Goal: Complete application form: Complete application form

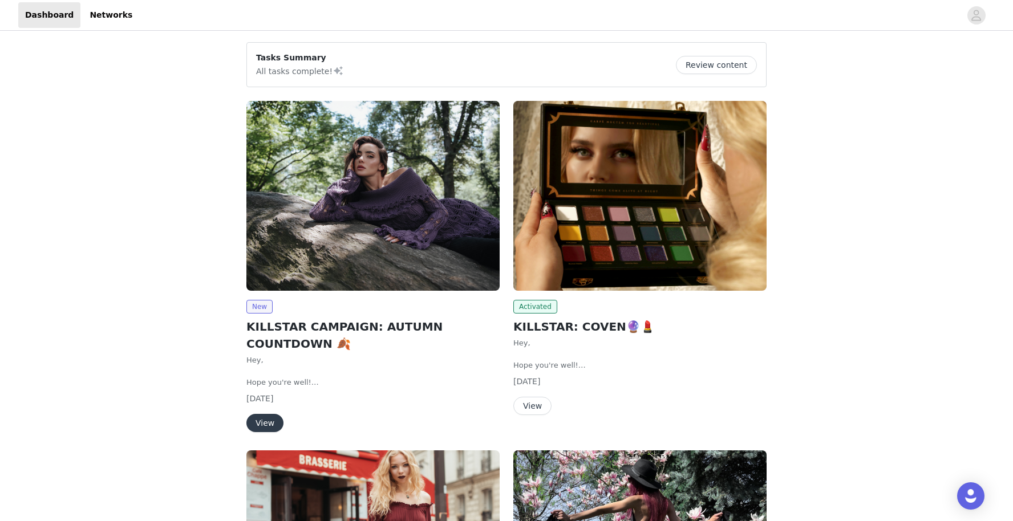
click at [272, 416] on button "View" at bounding box center [264, 423] width 37 height 18
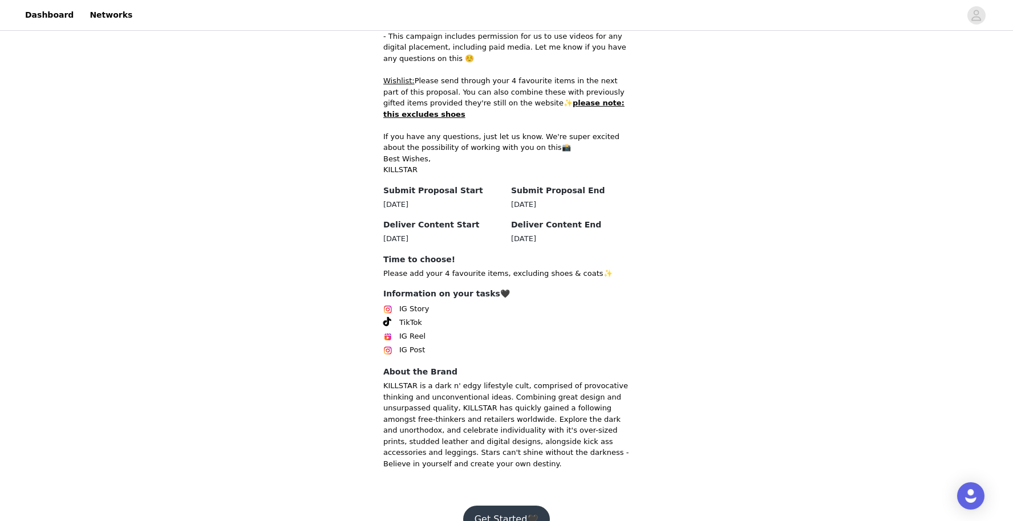
scroll to position [615, 0]
click at [507, 507] on button "Get Started🖤" at bounding box center [506, 520] width 87 height 27
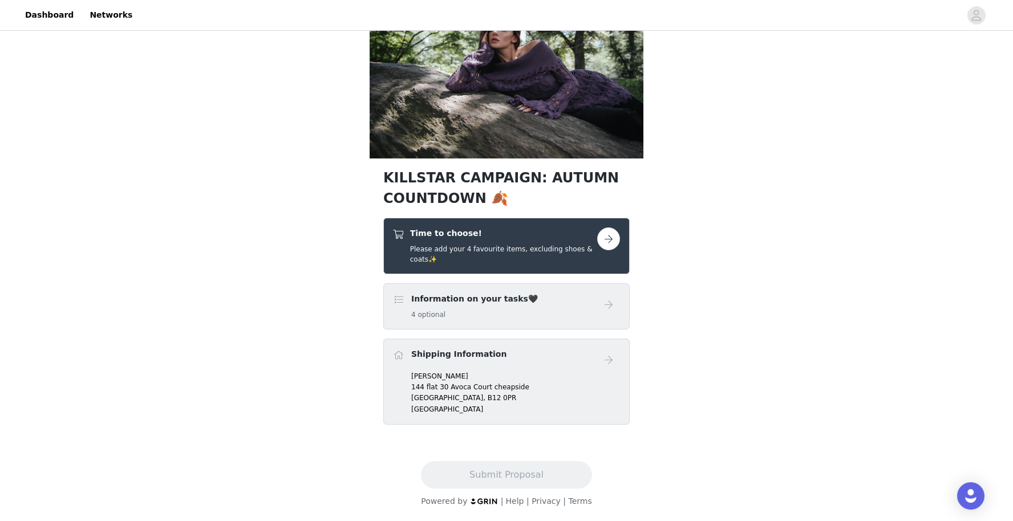
scroll to position [57, 0]
click at [614, 225] on div "Time to choose! Please add your 4 favourite items, excluding shoes & coats✨" at bounding box center [506, 246] width 246 height 56
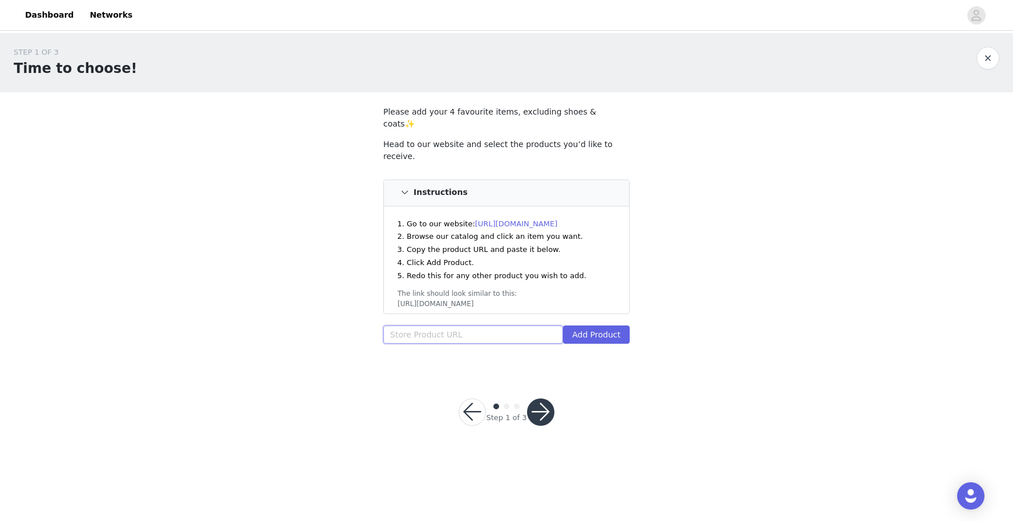
click at [463, 326] on input "text" at bounding box center [473, 335] width 180 height 18
type input "v"
paste input "[URL][DOMAIN_NAME]"
type input "[URL][DOMAIN_NAME]"
click at [612, 326] on button "Add Product" at bounding box center [596, 335] width 67 height 18
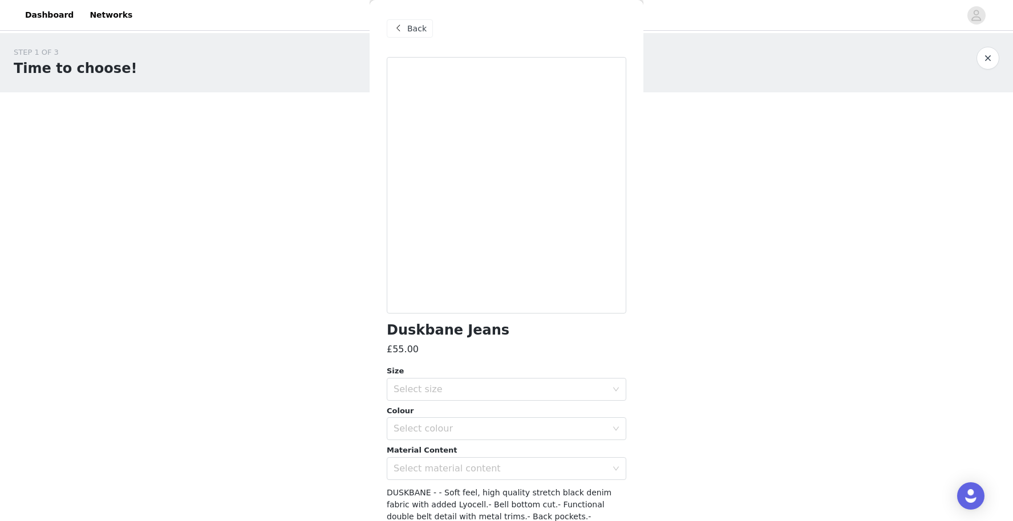
scroll to position [98, 0]
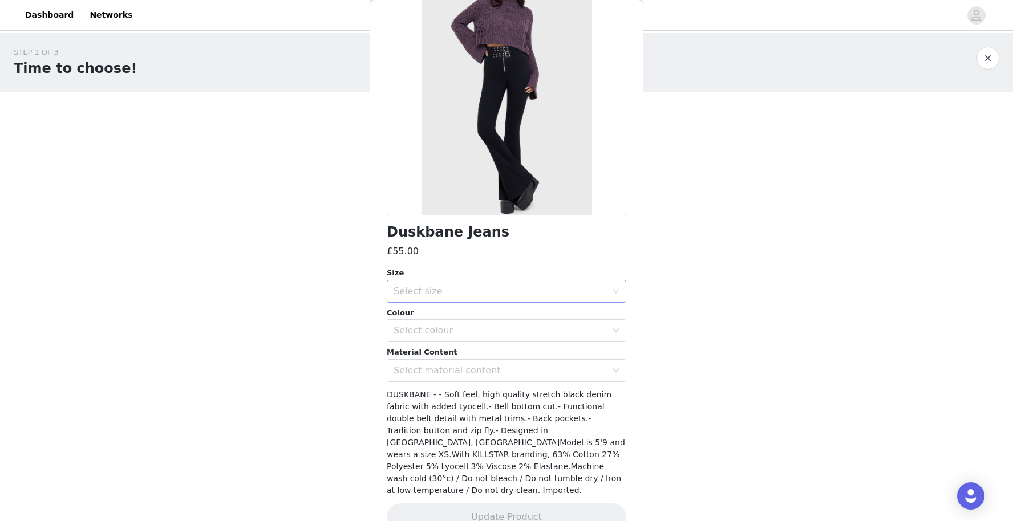
click at [522, 295] on div "Select size" at bounding box center [500, 291] width 213 height 11
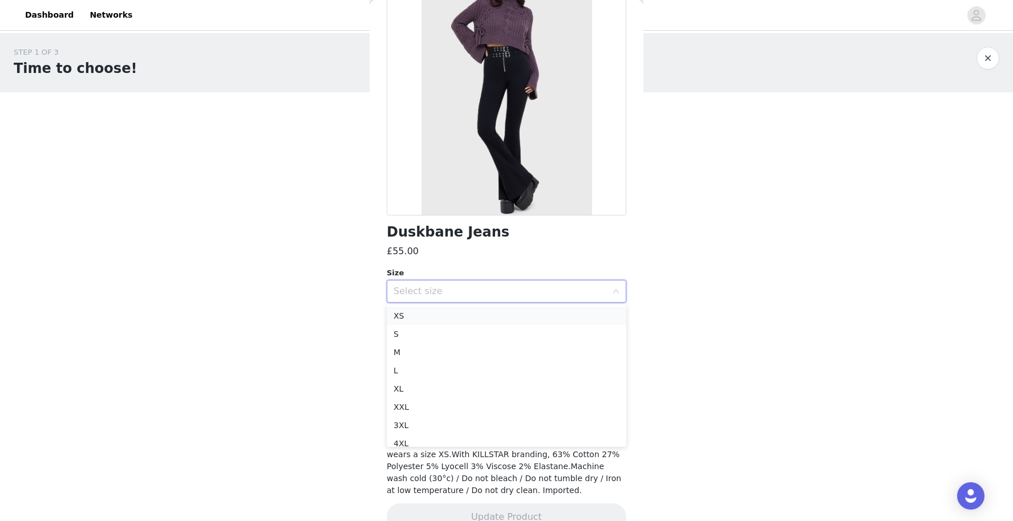
click at [483, 317] on li "XS" at bounding box center [507, 316] width 240 height 18
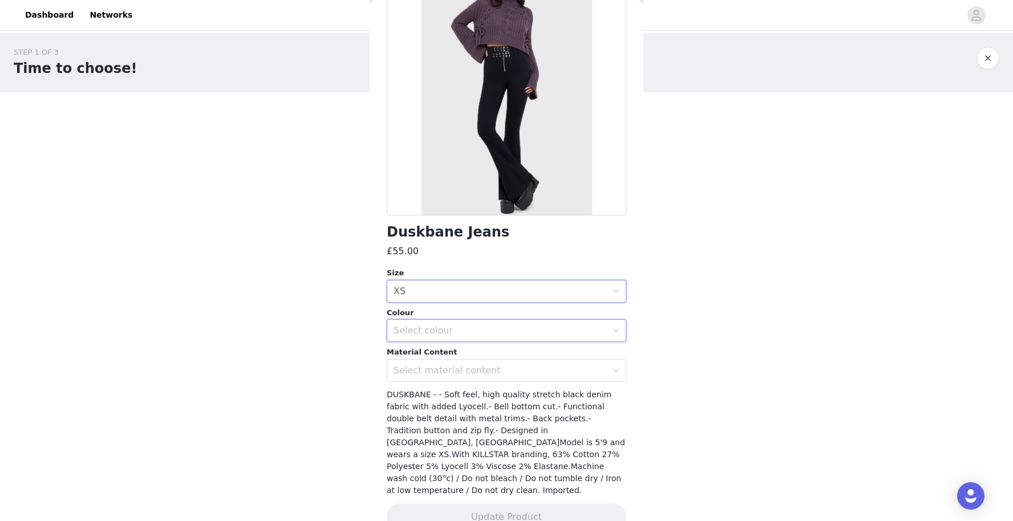
click at [480, 321] on div "Select colour" at bounding box center [503, 331] width 218 height 22
click at [461, 355] on li "Black" at bounding box center [507, 355] width 240 height 18
click at [455, 379] on div "Select material content" at bounding box center [503, 371] width 218 height 22
click at [454, 394] on li "63% Cotton 27% Polyester 5% Lyocell 3% Viscose 2% Elastane" at bounding box center [507, 395] width 240 height 18
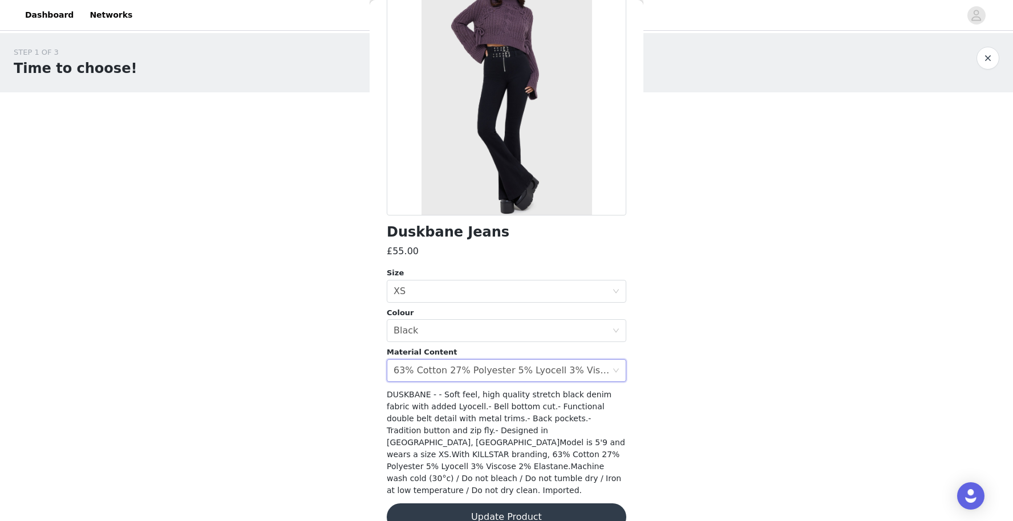
click at [495, 504] on button "Update Product" at bounding box center [507, 517] width 240 height 27
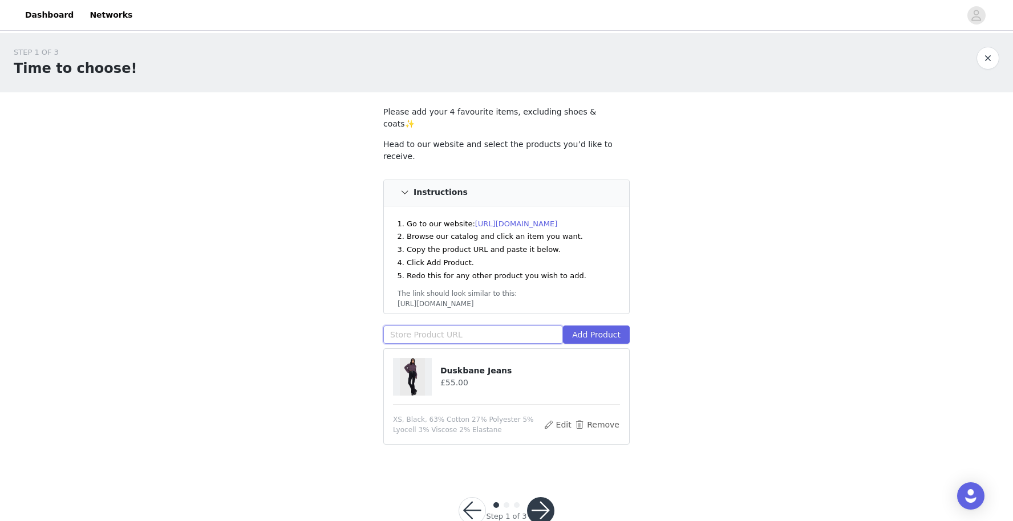
click at [506, 326] on input "text" at bounding box center [473, 335] width 180 height 18
paste input "[URL][DOMAIN_NAME]"
type input "[URL][DOMAIN_NAME]"
click at [606, 326] on button "Add Product" at bounding box center [596, 335] width 67 height 18
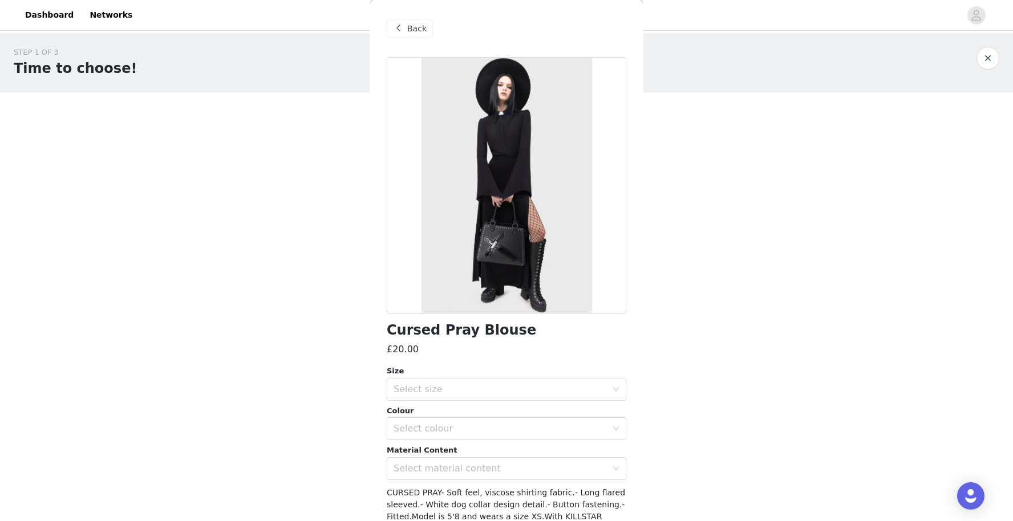
click at [415, 31] on span "Back" at bounding box center [416, 29] width 19 height 12
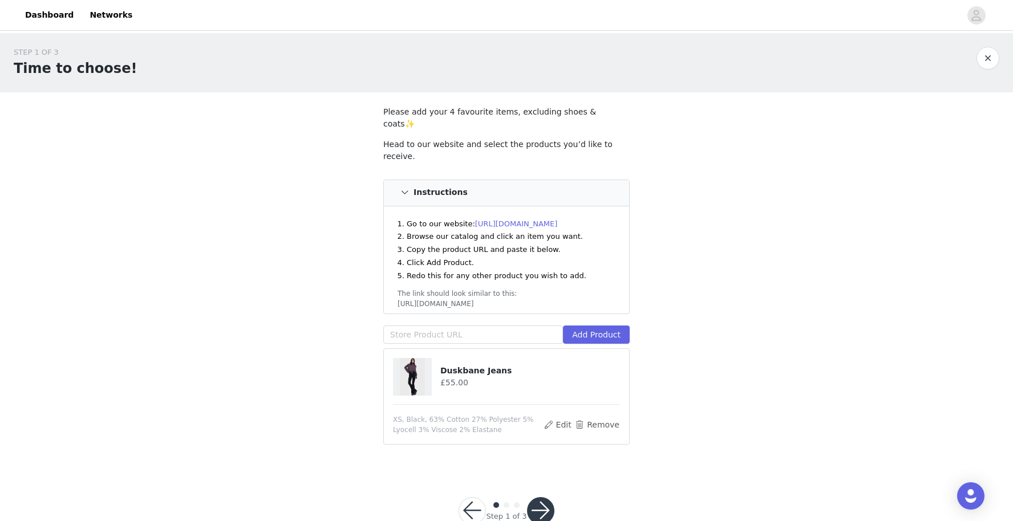
click at [447, 301] on div "Head to our website and select the products you’d like to receive. Instructions…" at bounding box center [506, 244] width 246 height 210
click at [447, 326] on input "text" at bounding box center [473, 335] width 180 height 18
paste input "[URL][DOMAIN_NAME]"
type input "[URL][DOMAIN_NAME]"
click at [600, 298] on div "Head to our website and select the products you’d like to receive. Instructions…" at bounding box center [506, 244] width 246 height 210
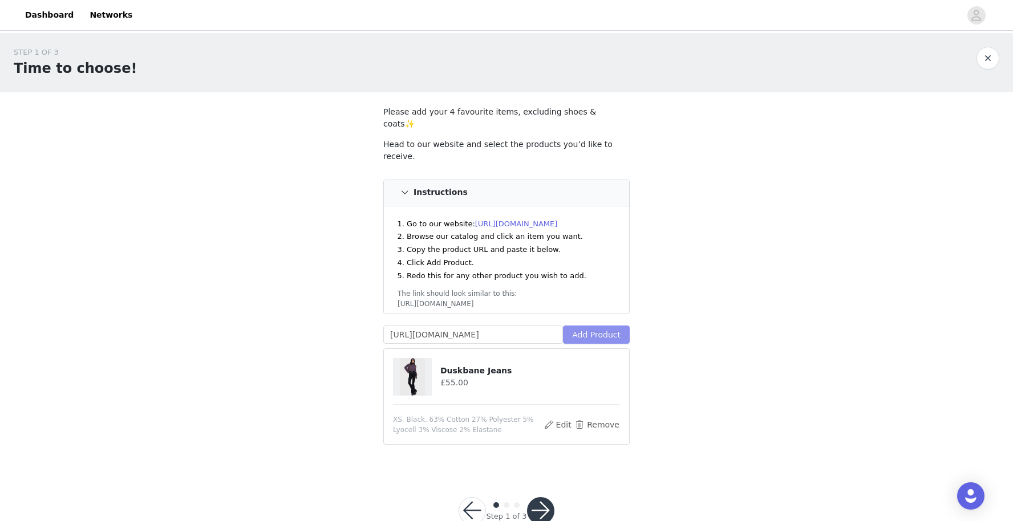
click at [600, 326] on button "Add Product" at bounding box center [596, 335] width 67 height 18
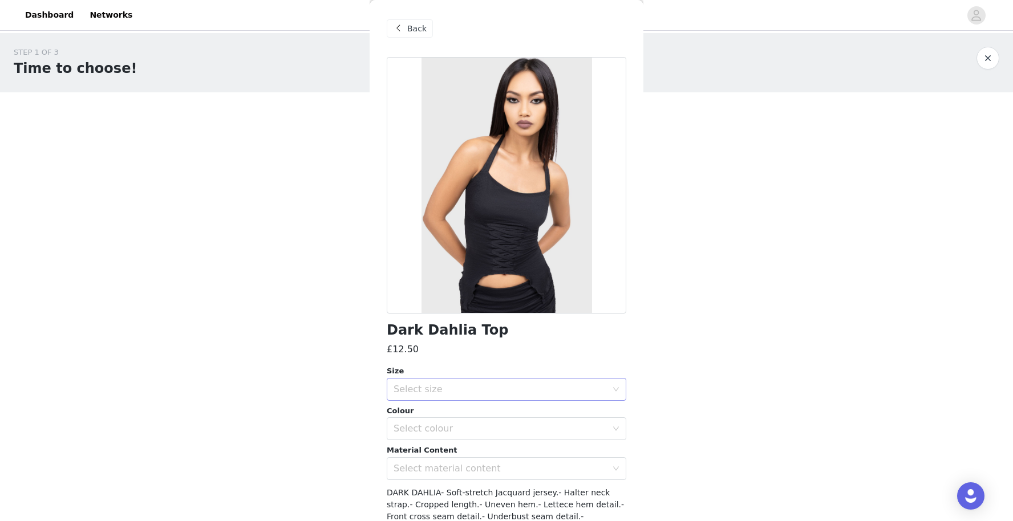
click at [560, 391] on div "Select size" at bounding box center [500, 389] width 213 height 11
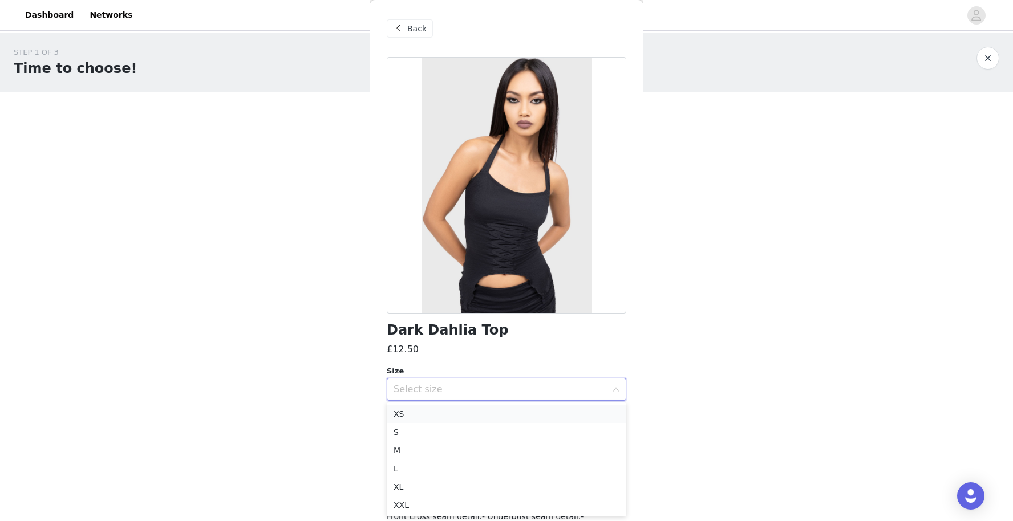
click at [447, 414] on li "XS" at bounding box center [507, 414] width 240 height 18
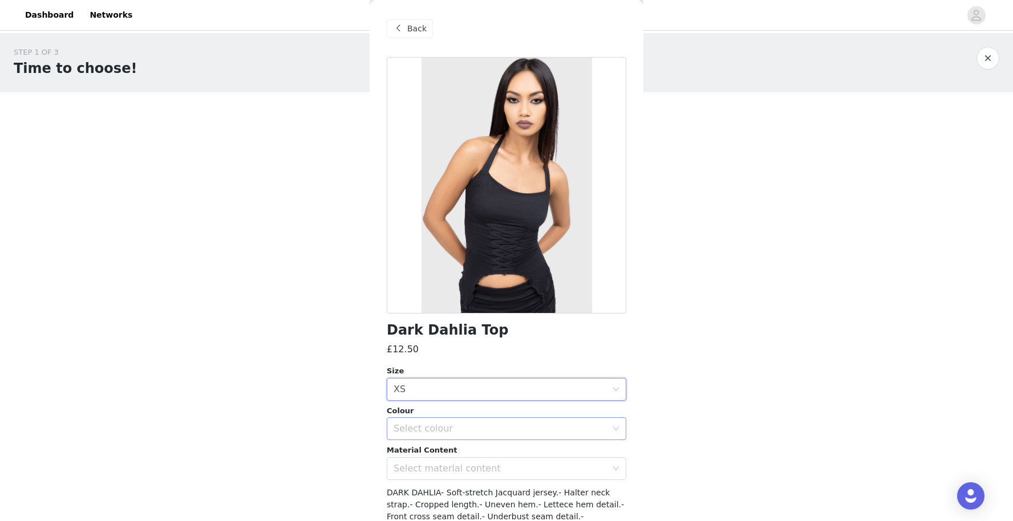
click at [439, 435] on div "Select colour" at bounding box center [503, 429] width 218 height 22
click at [437, 451] on li "Black" at bounding box center [507, 453] width 240 height 18
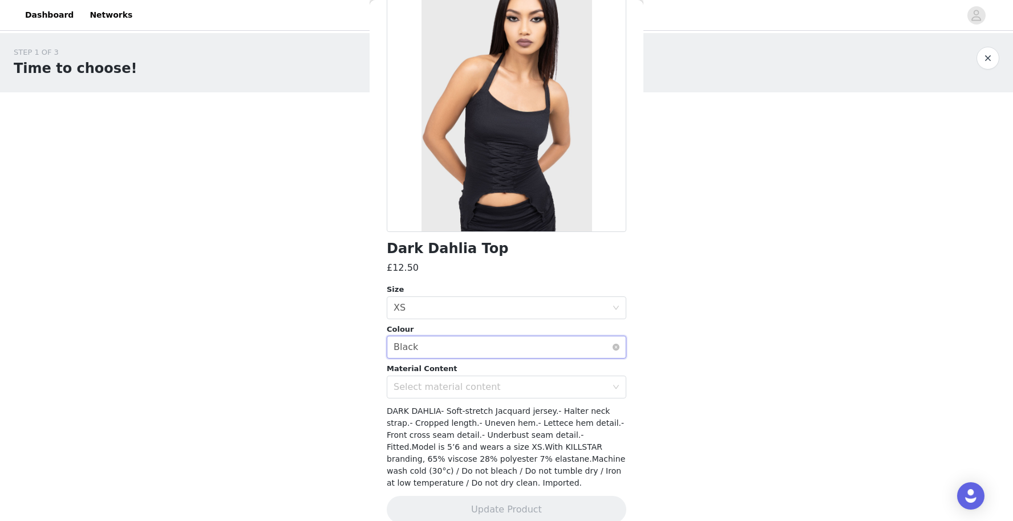
scroll to position [90, 0]
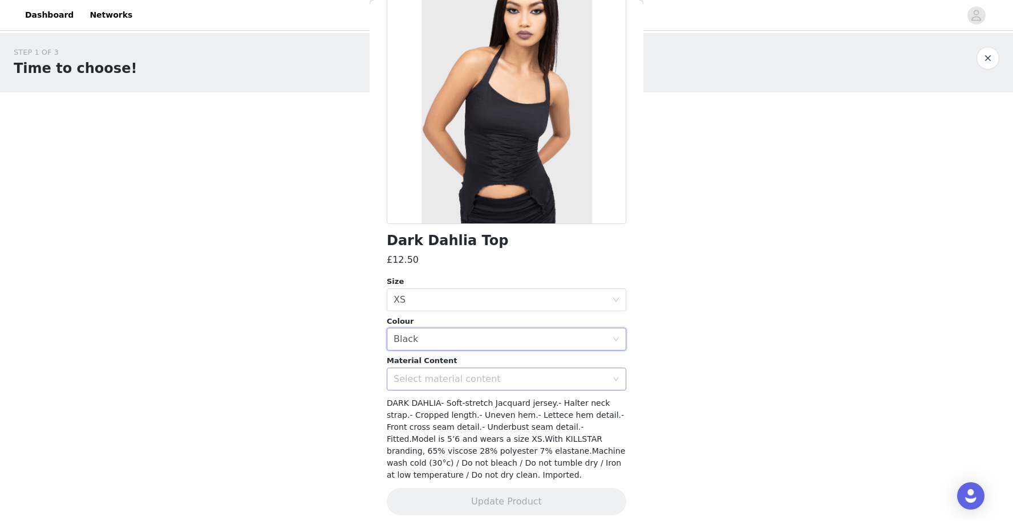
click at [456, 382] on div "Select material content" at bounding box center [500, 379] width 213 height 11
click at [448, 402] on li "65% Viscose 28% Polyester 7% Elastane" at bounding box center [507, 403] width 240 height 18
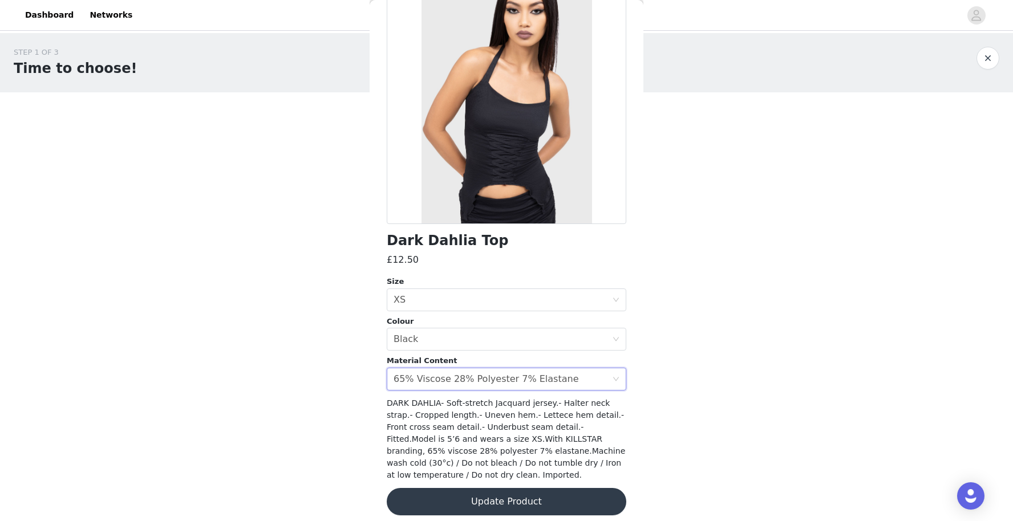
click at [527, 496] on button "Update Product" at bounding box center [507, 501] width 240 height 27
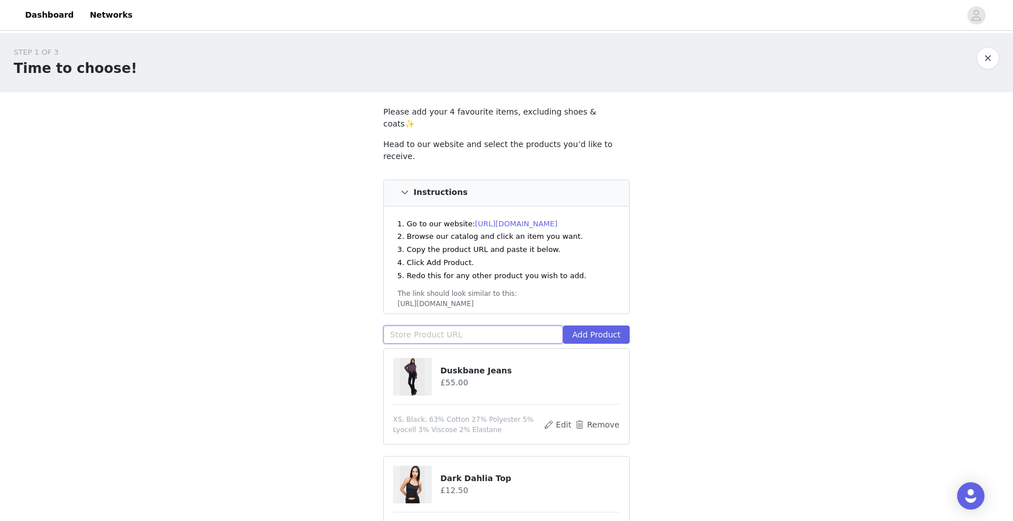
click at [519, 326] on input "text" at bounding box center [473, 335] width 180 height 18
paste input "[URL][DOMAIN_NAME]"
type input "[URL][DOMAIN_NAME]"
click at [601, 326] on button "Add Product" at bounding box center [596, 335] width 67 height 18
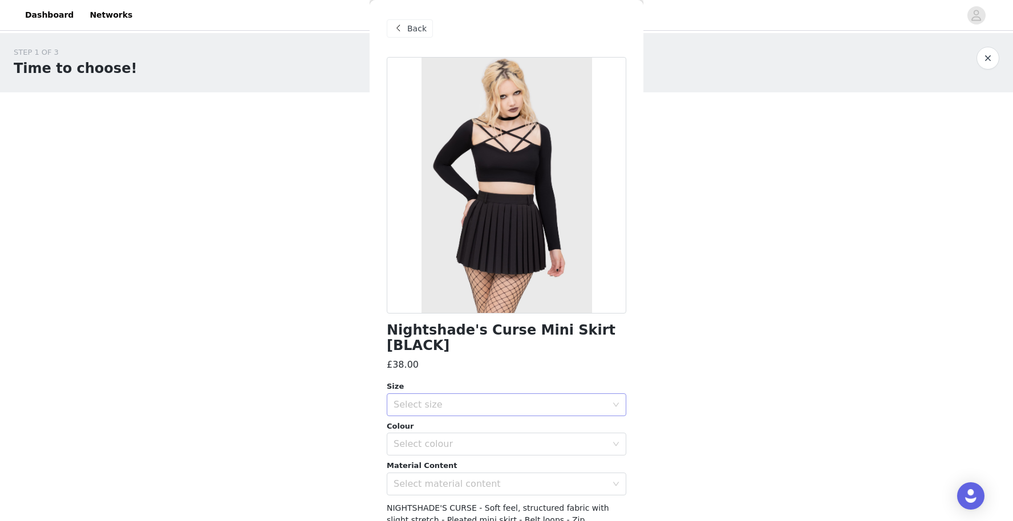
click at [505, 407] on div "Select size" at bounding box center [500, 404] width 213 height 11
click at [436, 423] on li "XS" at bounding box center [507, 429] width 240 height 18
click at [430, 452] on div "Select colour" at bounding box center [503, 445] width 218 height 22
click at [432, 467] on li "Black" at bounding box center [507, 469] width 240 height 18
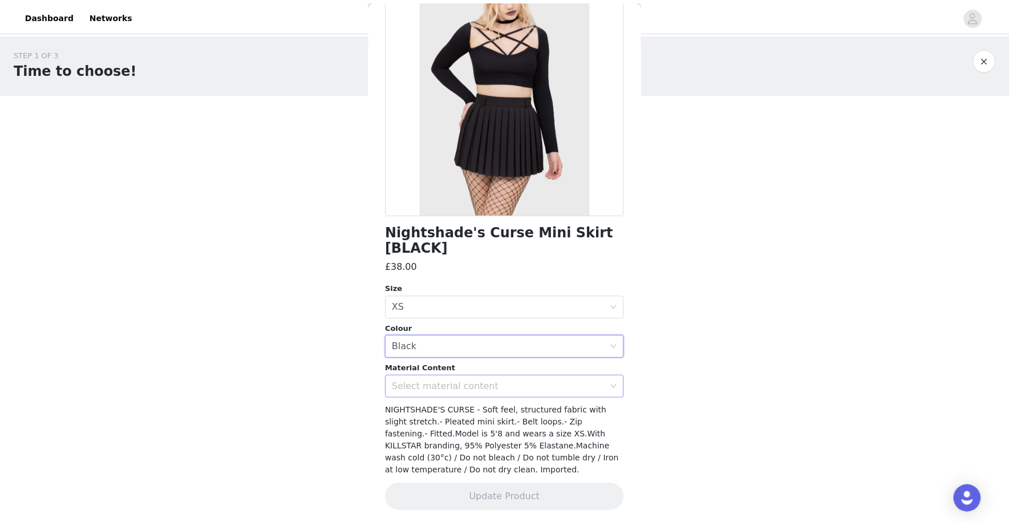
scroll to position [100, 0]
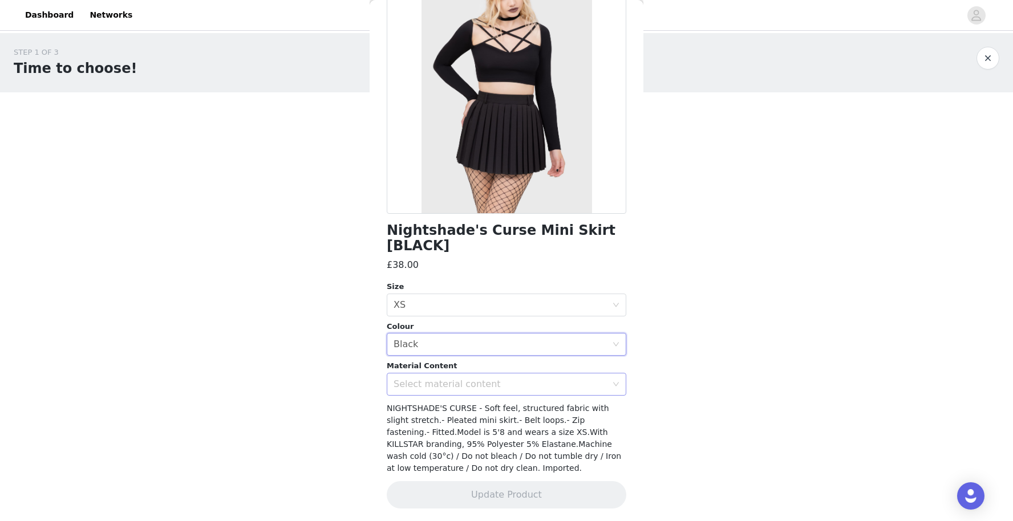
click at [451, 383] on div "Select material content" at bounding box center [500, 384] width 213 height 11
click at [444, 403] on li "95% Polyester 5% Elastane" at bounding box center [507, 408] width 240 height 18
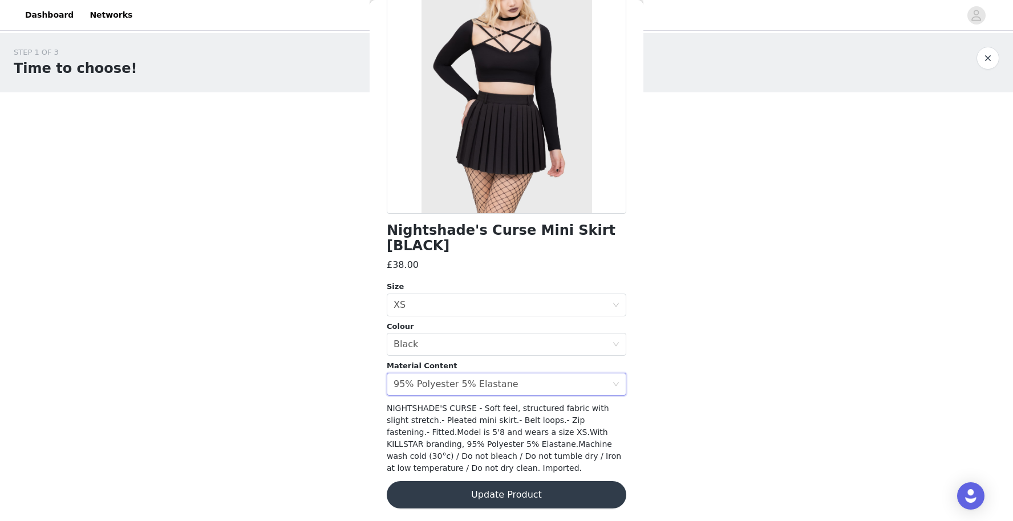
click at [457, 507] on button "Update Product" at bounding box center [507, 494] width 240 height 27
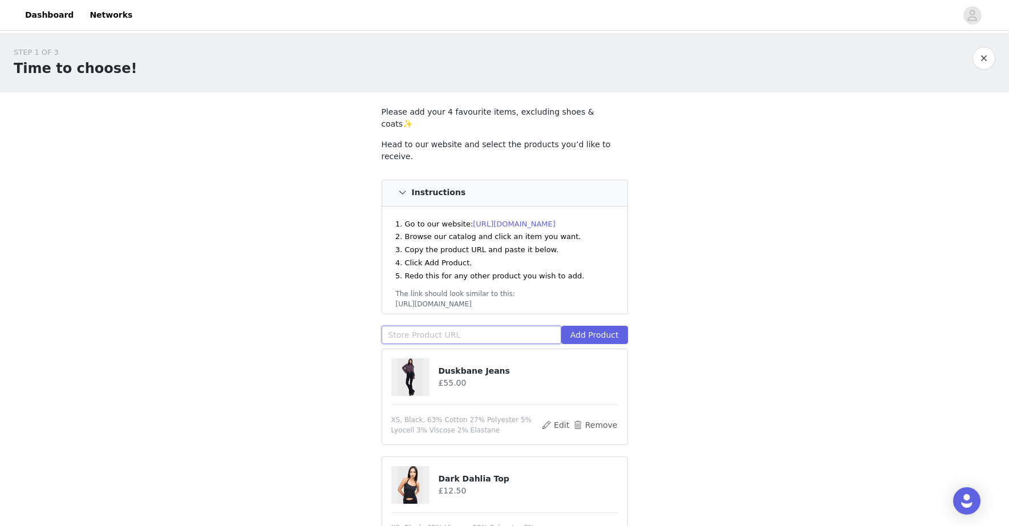
click at [491, 326] on input "text" at bounding box center [472, 335] width 180 height 18
paste input "[URL][DOMAIN_NAME]"
type input "[URL][DOMAIN_NAME]"
click at [585, 326] on button "Add Product" at bounding box center [594, 335] width 67 height 18
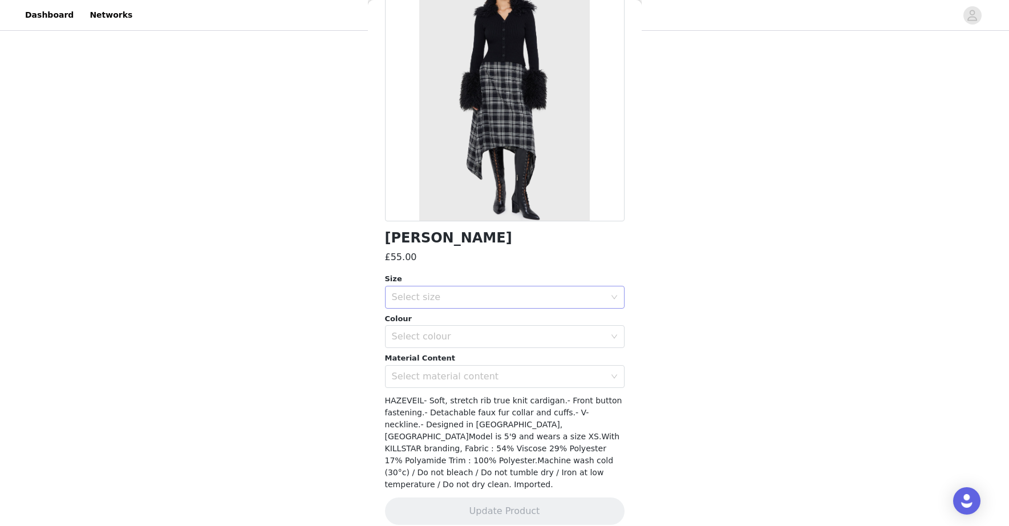
scroll to position [92, 0]
click at [565, 301] on div "Select size" at bounding box center [498, 297] width 213 height 11
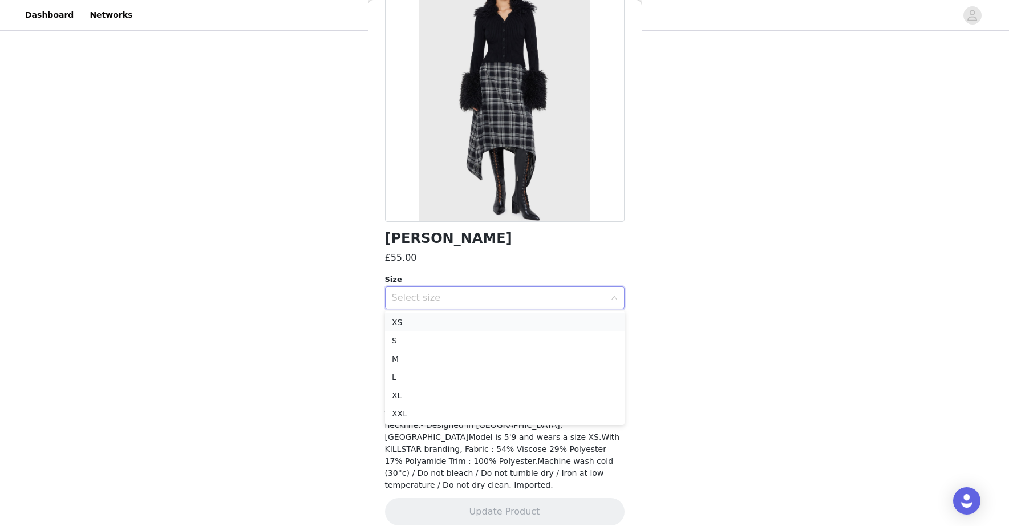
click at [468, 324] on li "XS" at bounding box center [505, 322] width 240 height 18
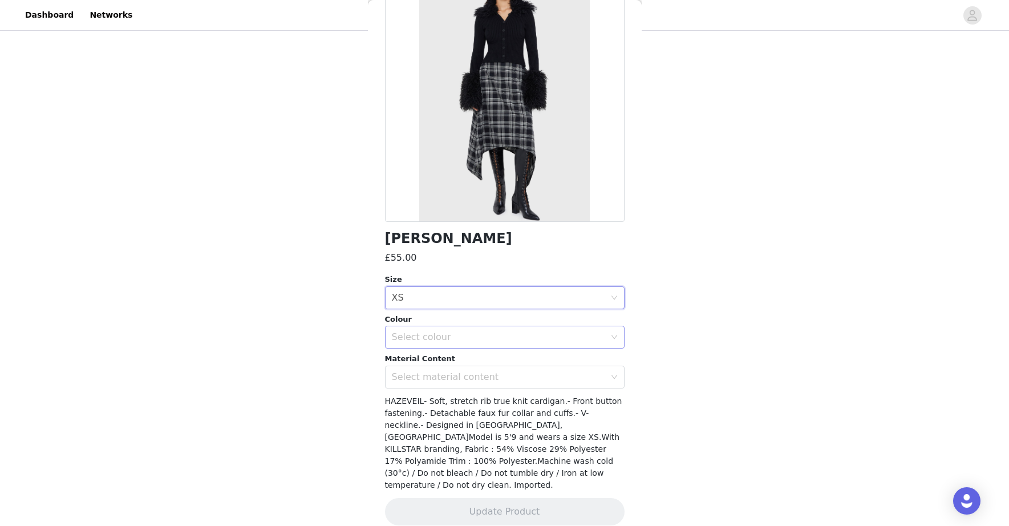
click at [467, 331] on div "Select colour" at bounding box center [498, 336] width 213 height 11
click at [445, 371] on ul "Black" at bounding box center [505, 361] width 240 height 23
click at [444, 361] on li "Black" at bounding box center [505, 362] width 240 height 18
click at [442, 371] on div "Select material content" at bounding box center [498, 376] width 213 height 11
click at [441, 399] on li "54% Viscose 29% Polyester" at bounding box center [505, 401] width 240 height 18
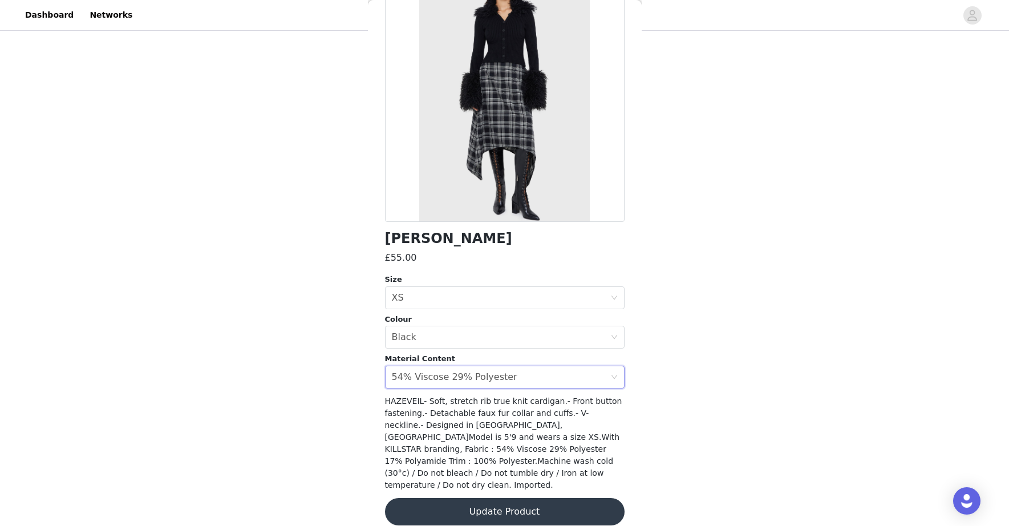
click at [486, 498] on button "Update Product" at bounding box center [505, 511] width 240 height 27
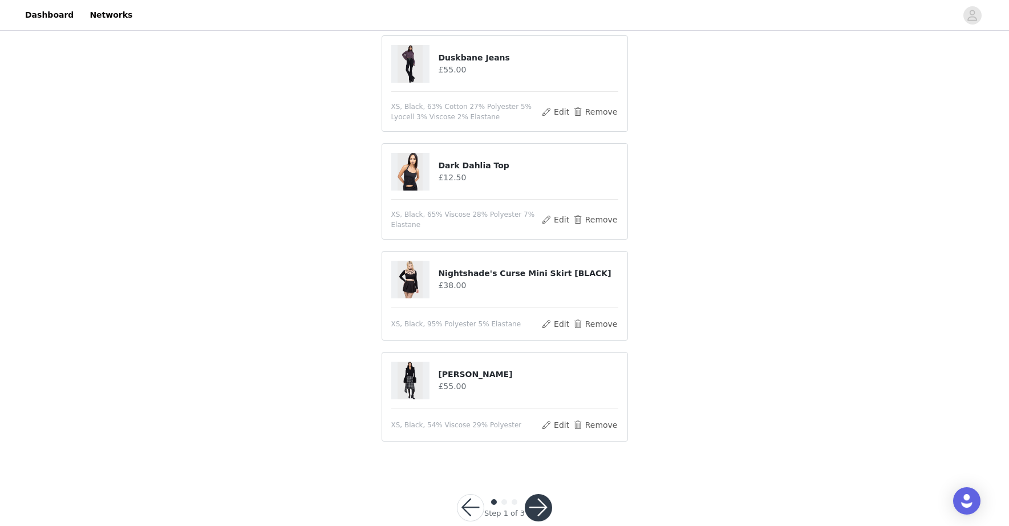
scroll to position [312, 0]
click at [537, 495] on button "button" at bounding box center [538, 508] width 27 height 27
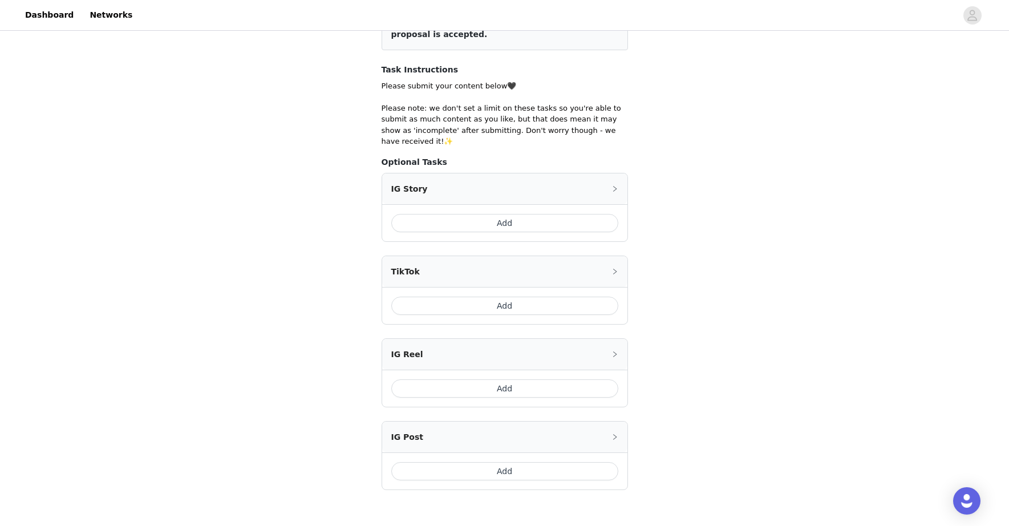
scroll to position [187, 0]
click at [511, 378] on button "Add" at bounding box center [504, 386] width 227 height 18
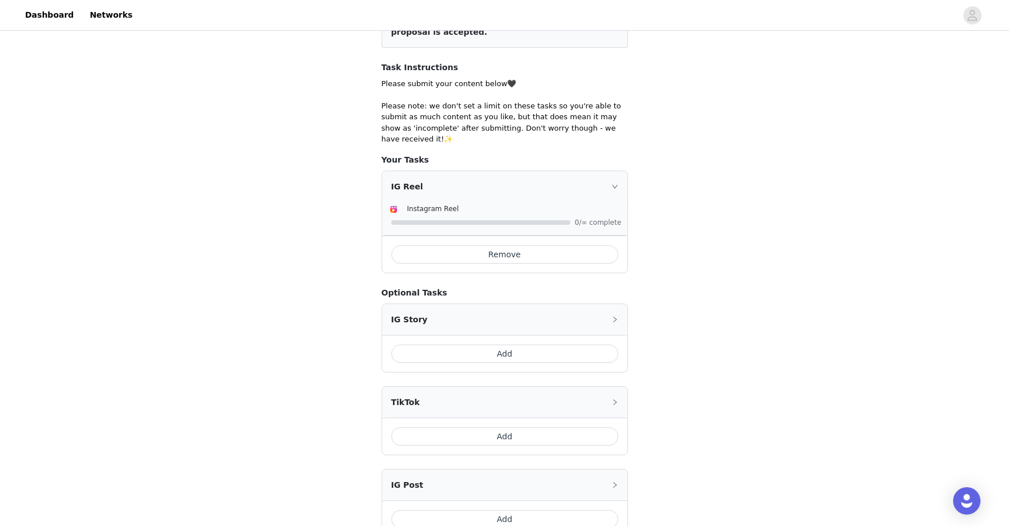
click at [505, 510] on button "Add" at bounding box center [504, 519] width 227 height 18
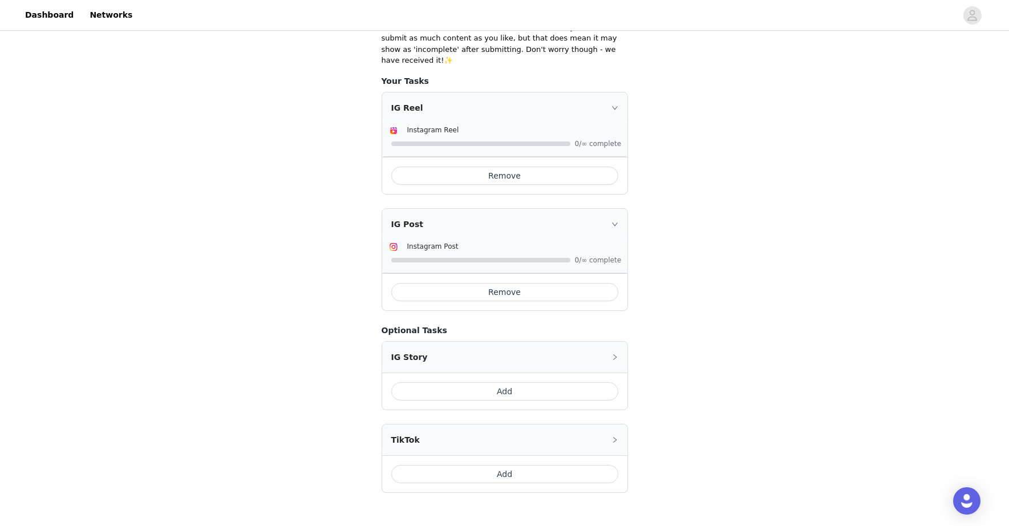
scroll to position [274, 0]
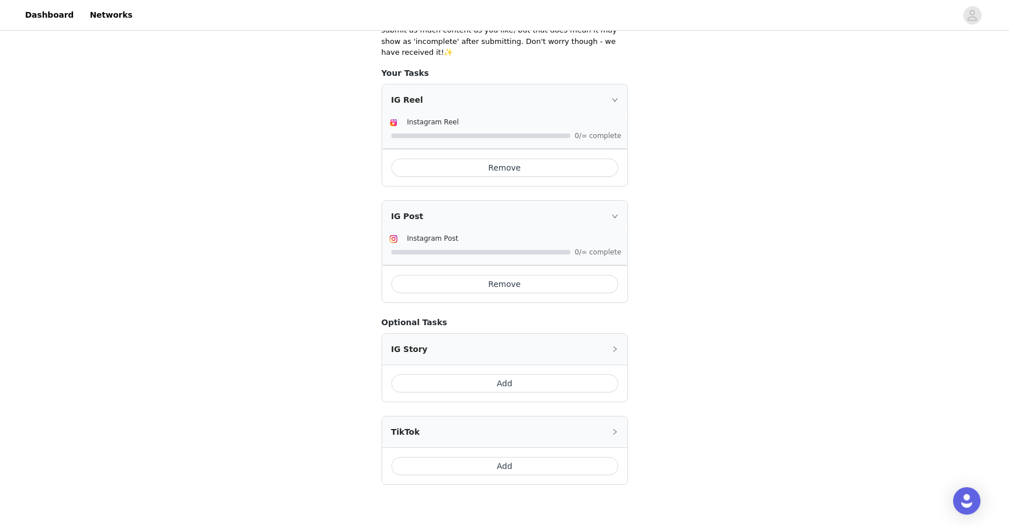
click at [460, 457] on button "Add" at bounding box center [504, 466] width 227 height 18
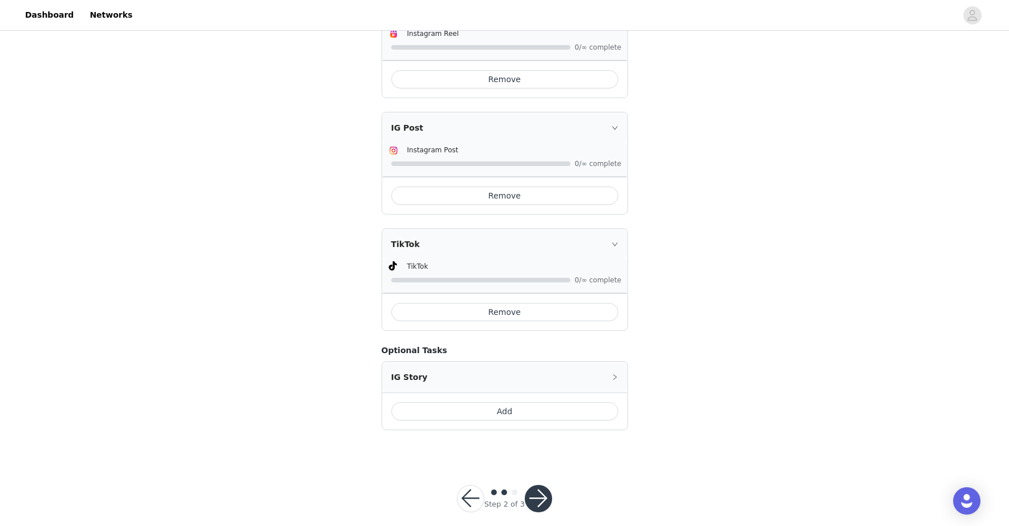
scroll to position [362, 0]
click at [536, 491] on button "button" at bounding box center [538, 498] width 27 height 27
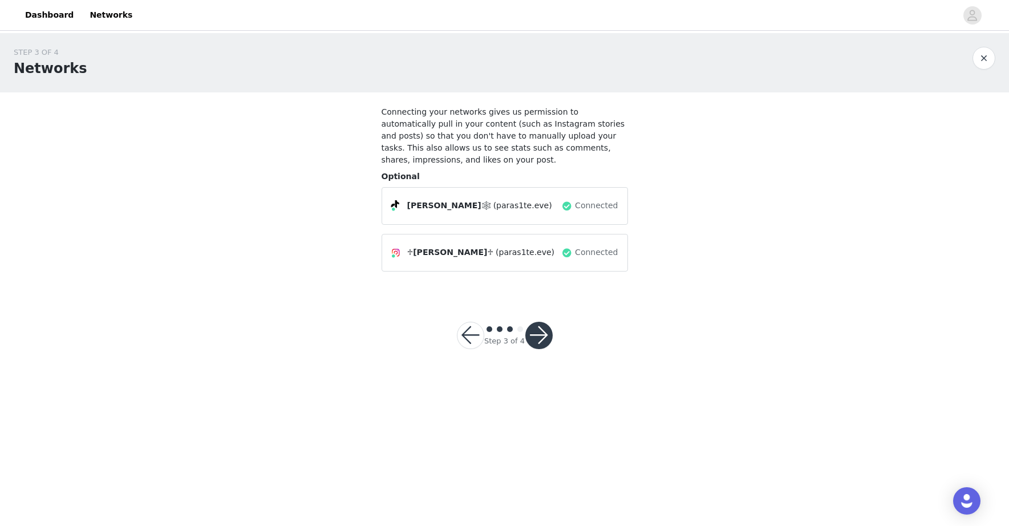
click at [544, 323] on button "button" at bounding box center [538, 335] width 27 height 27
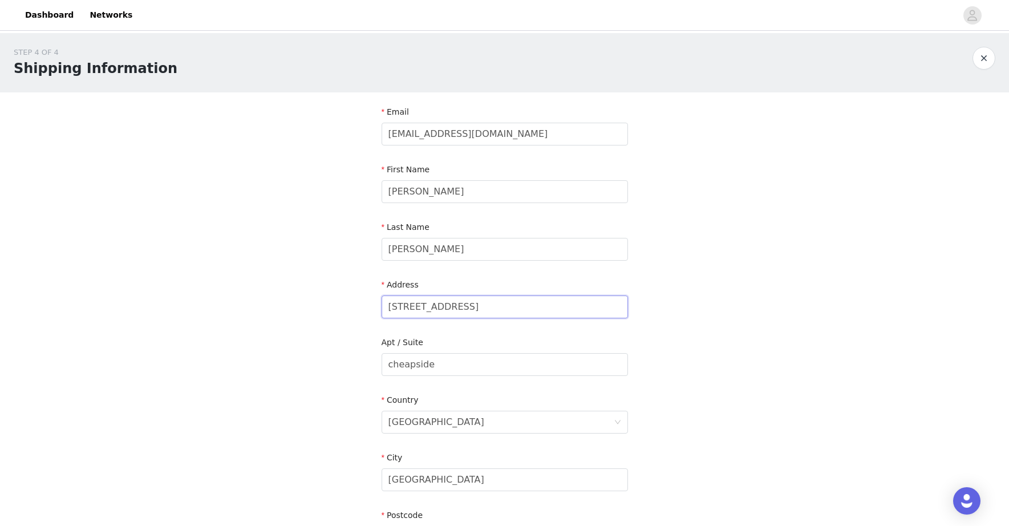
drag, startPoint x: 545, startPoint y: 297, endPoint x: 310, endPoint y: 311, distance: 234.9
click at [465, 379] on div "Apt / Suite cheapside" at bounding box center [505, 359] width 246 height 44
click at [465, 375] on div "Apt / Suite cheapside" at bounding box center [505, 359] width 246 height 44
click at [465, 374] on input "cheapside" at bounding box center [505, 364] width 246 height 23
drag, startPoint x: 465, startPoint y: 374, endPoint x: 272, endPoint y: 364, distance: 193.6
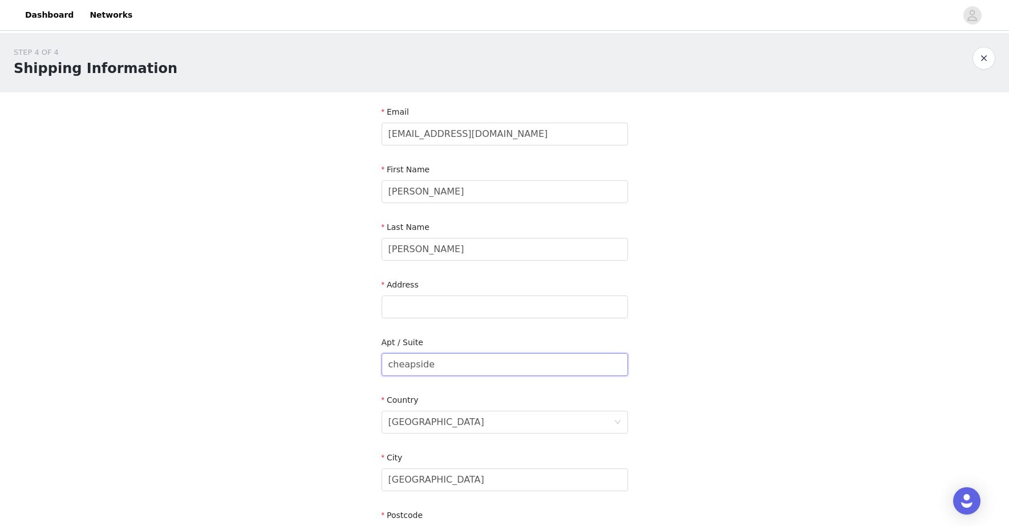
click at [272, 364] on div "STEP 4 OF 4 Shipping Information Email [EMAIL_ADDRESS][DOMAIN_NAME] First Name …" at bounding box center [504, 335] width 1009 height 605
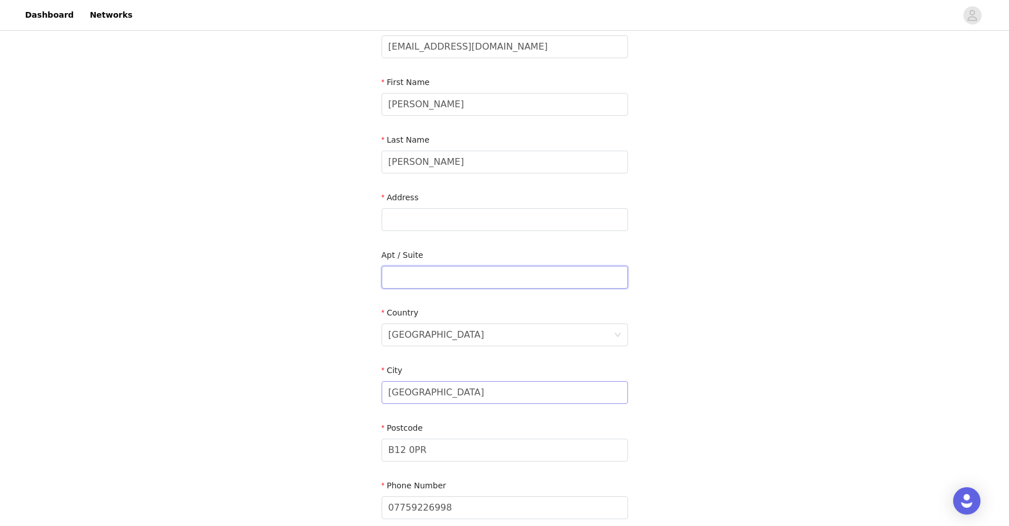
scroll to position [85, 0]
drag, startPoint x: 447, startPoint y: 461, endPoint x: 390, endPoint y: 461, distance: 56.5
click at [390, 461] on input "B12 0PR" at bounding box center [505, 452] width 246 height 23
type input "B23 6BP"
click at [472, 196] on div "Address" at bounding box center [505, 202] width 246 height 17
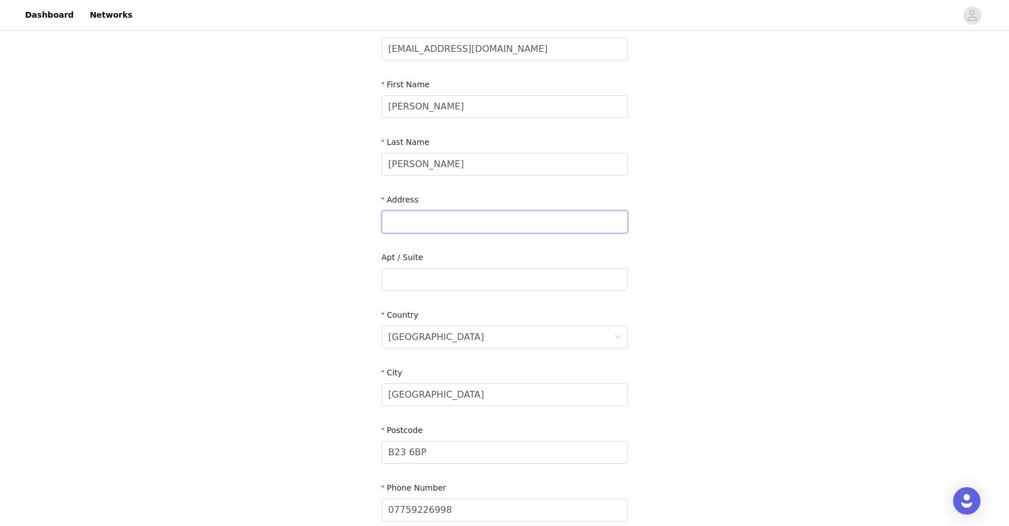
click at [463, 225] on input "text" at bounding box center [505, 221] width 246 height 23
type input "Flat [STREET_ADDRESS]"
click at [451, 275] on input "text" at bounding box center [505, 279] width 246 height 23
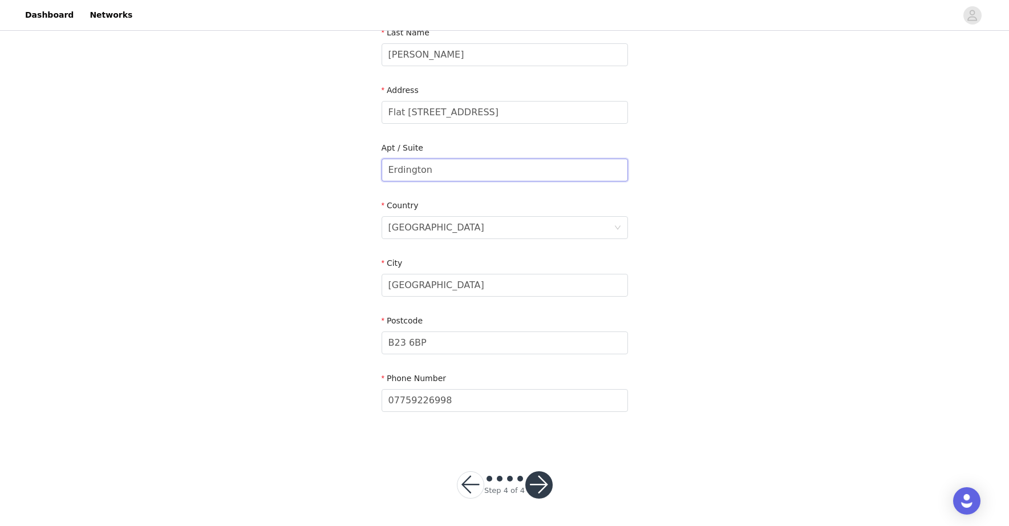
scroll to position [194, 0]
type input "Erdington"
click at [535, 485] on button "button" at bounding box center [538, 485] width 27 height 27
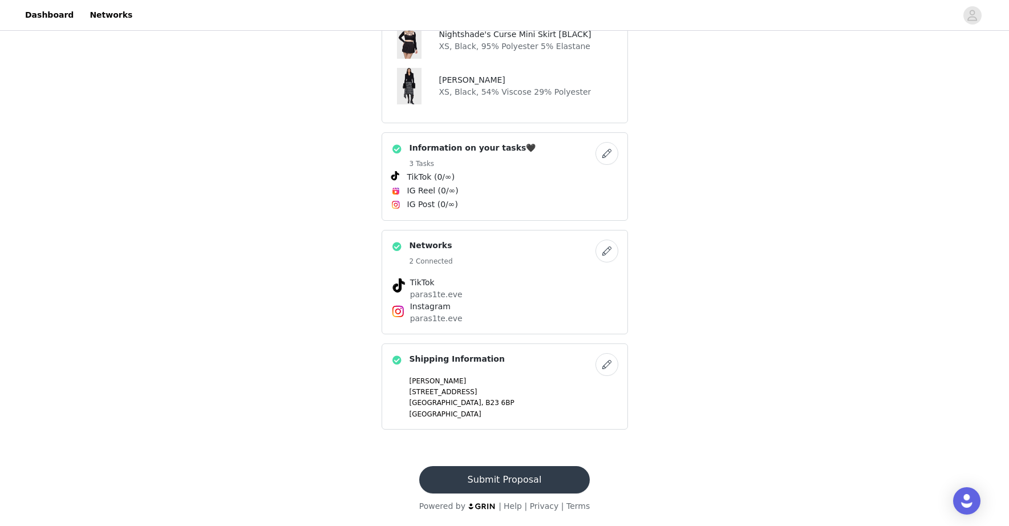
scroll to position [382, 0]
click at [538, 484] on button "Submit Proposal" at bounding box center [504, 479] width 171 height 27
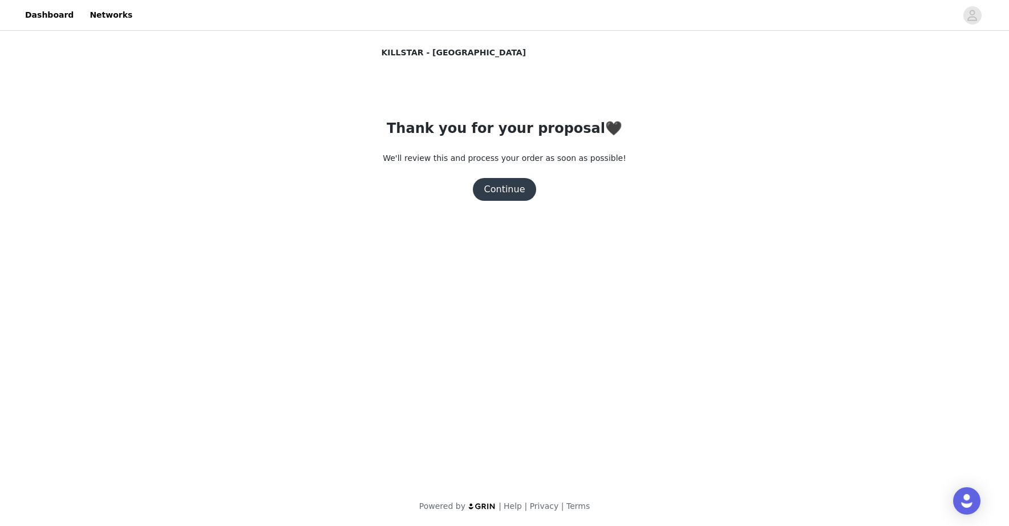
click at [504, 180] on button "Continue" at bounding box center [505, 189] width 64 height 23
